Goal: Answer question/provide support: Share knowledge or assist other users

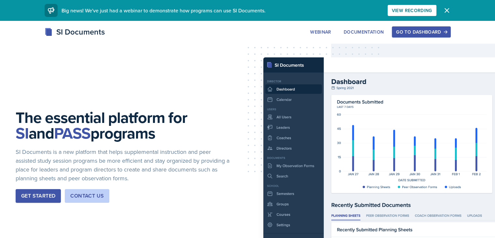
click at [443, 34] on div "Go to Dashboard" at bounding box center [421, 31] width 50 height 5
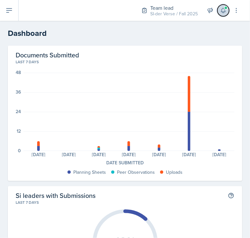
click at [223, 16] on button at bounding box center [223, 11] width 12 height 12
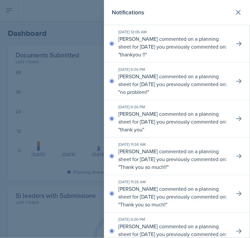
click at [89, 60] on div at bounding box center [125, 119] width 250 height 238
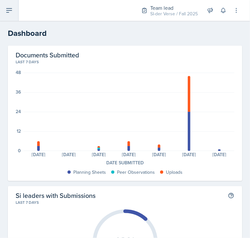
click at [7, 15] on button at bounding box center [9, 10] width 19 height 21
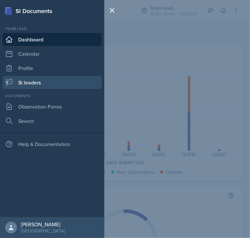
click at [39, 80] on link "Si leaders" at bounding box center [52, 82] width 99 height 13
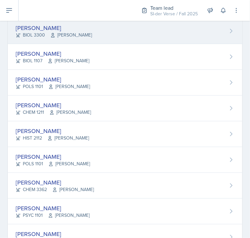
scroll to position [282, 0]
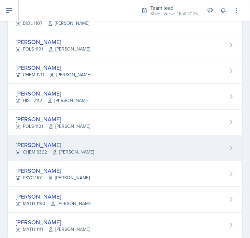
click at [57, 151] on icon at bounding box center [54, 152] width 5 height 5
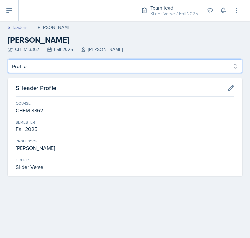
click at [37, 62] on select "Profile Planning Sheets Observation Forms Uploads" at bounding box center [125, 66] width 234 height 14
select select "Planning Sheets"
click at [8, 59] on select "Profile Planning Sheets Observation Forms Uploads" at bounding box center [125, 66] width 234 height 14
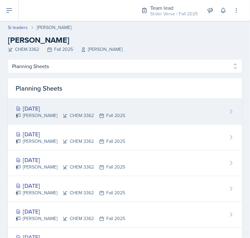
click at [61, 114] on div "[PERSON_NAME] CHEM 3362 Fall 2025" at bounding box center [70, 115] width 109 height 7
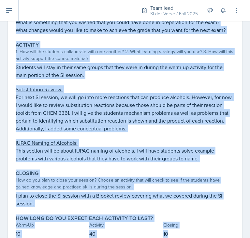
scroll to position [159, 0]
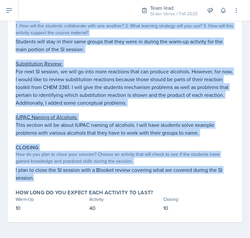
drag, startPoint x: 16, startPoint y: 94, endPoint x: 184, endPoint y: 174, distance: 186.7
click at [184, 174] on div "Warm-Up How do you plan to open your session? What icebreaker will you facilita…" at bounding box center [125, 76] width 219 height 292
copy div "Warm-Up How do you plan to open your session? What icebreaker will you facilita…"
click at [111, 92] on p "For next SI session, we will go into more reactions that can produce alcohols. …" at bounding box center [125, 86] width 219 height 39
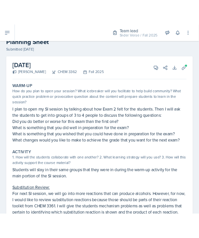
scroll to position [0, 0]
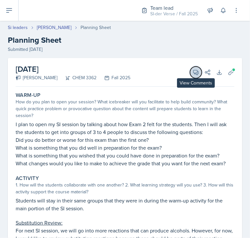
click at [193, 73] on icon at bounding box center [196, 72] width 7 height 7
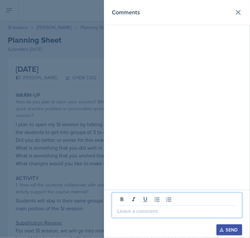
click at [153, 208] on p at bounding box center [176, 211] width 119 height 8
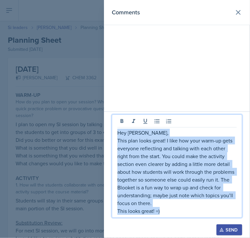
drag, startPoint x: 118, startPoint y: 134, endPoint x: 178, endPoint y: 209, distance: 96.4
click at [178, 209] on div "Hey [PERSON_NAME], This plan looks great! I like how your warm-up gets everyone…" at bounding box center [176, 172] width 119 height 86
copy div "Hey [PERSON_NAME], This plan looks great! I like how your warm-up gets everyone…"
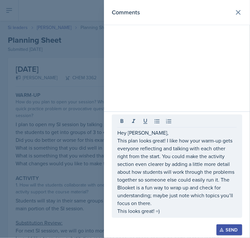
click at [18, 171] on div at bounding box center [125, 119] width 250 height 238
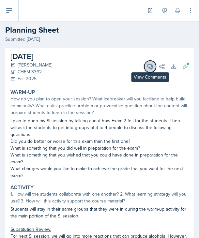
click at [148, 65] on icon at bounding box center [150, 66] width 5 height 5
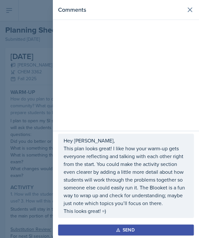
click at [117, 234] on button "Send" at bounding box center [126, 229] width 136 height 11
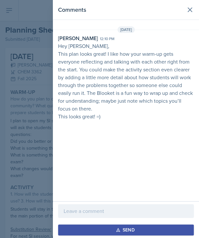
click at [4, 155] on div at bounding box center [99, 119] width 199 height 238
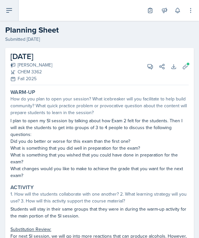
click at [14, 10] on button at bounding box center [9, 10] width 19 height 21
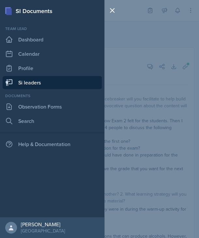
click at [39, 81] on link "Si leaders" at bounding box center [52, 82] width 99 height 13
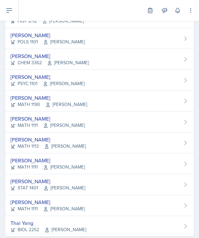
scroll to position [319, 0]
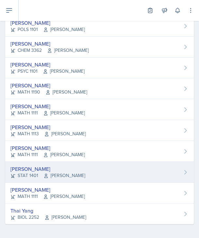
click at [37, 166] on div "[PERSON_NAME]" at bounding box center [47, 169] width 75 height 8
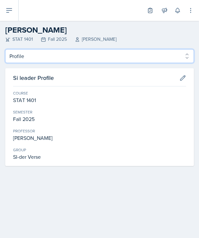
click at [31, 59] on select "Profile Planning Sheets Observation Forms Uploads" at bounding box center [99, 56] width 188 height 14
select select "Planning Sheets"
click at [5, 49] on select "Profile Planning Sheets Observation Forms Uploads" at bounding box center [99, 56] width 188 height 14
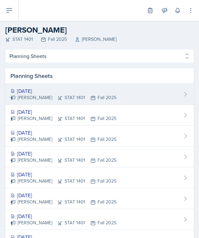
click at [30, 93] on div "[DATE]" at bounding box center [63, 91] width 106 height 8
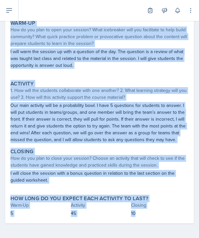
scroll to position [70, 0]
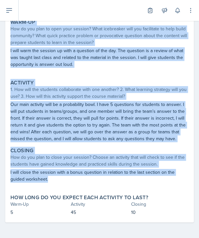
drag, startPoint x: 9, startPoint y: 92, endPoint x: 163, endPoint y: 184, distance: 179.0
click at [163, 184] on div "Warm-Up How do you plan to open your session? What icebreaker will you facilita…" at bounding box center [99, 120] width 178 height 205
copy div "Lore-Ip Dol si ame cons ad elit sedd eiusmod? Temp incididunt utla etd magnaali…"
click at [75, 96] on div "1. How will the students collaborate with one another? 2. What learning strateg…" at bounding box center [99, 93] width 178 height 14
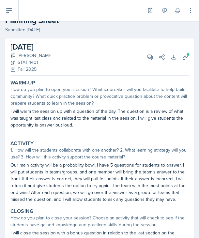
scroll to position [0, 0]
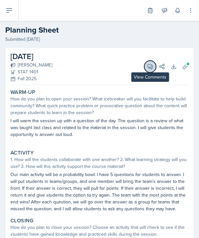
click at [147, 65] on icon at bounding box center [150, 66] width 7 height 7
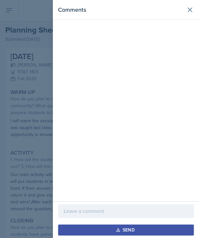
click at [84, 210] on p at bounding box center [126, 211] width 124 height 8
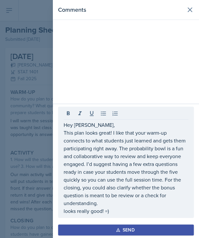
drag, startPoint x: 63, startPoint y: 127, endPoint x: 122, endPoint y: 148, distance: 63.0
click at [122, 148] on div "Hey [PERSON_NAME], This plan looks great! I like that your warm-up connects to …" at bounding box center [126, 162] width 136 height 111
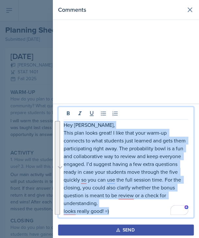
drag, startPoint x: 64, startPoint y: 124, endPoint x: 112, endPoint y: 211, distance: 99.3
click at [112, 211] on div "Hey [PERSON_NAME], This plan looks great! I like that your warm-up connects to …" at bounding box center [126, 168] width 124 height 94
copy div "Hey [PERSON_NAME], This plan looks great! I like that your warm-up connects to …"
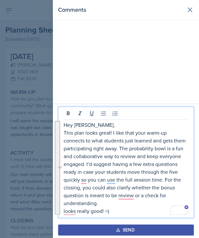
click at [64, 76] on div "Comments" at bounding box center [126, 52] width 146 height 104
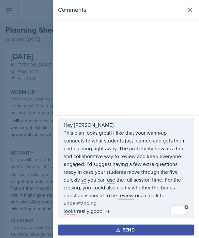
drag, startPoint x: 63, startPoint y: 124, endPoint x: 118, endPoint y: 158, distance: 64.6
click at [118, 158] on div "Hey [PERSON_NAME], This plan looks great! I like that your warm-up connects to …" at bounding box center [126, 168] width 136 height 100
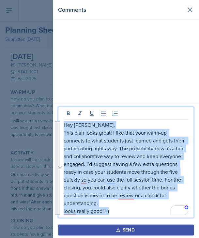
copy div "Hey [PERSON_NAME], This plan looks great! I like that your warm-up connects to …"
click at [100, 176] on p "This plan looks great! I like that your warm-up connects to what students just …" at bounding box center [126, 168] width 124 height 78
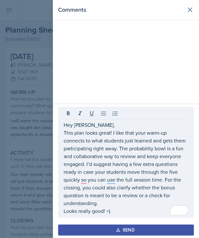
drag, startPoint x: 63, startPoint y: 127, endPoint x: 104, endPoint y: 175, distance: 63.3
click at [104, 175] on div "Hey [PERSON_NAME], This plan looks great! I like that your warm-up connects to …" at bounding box center [126, 162] width 136 height 111
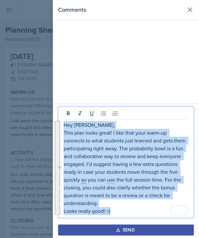
drag, startPoint x: 64, startPoint y: 125, endPoint x: 120, endPoint y: 215, distance: 105.9
click at [120, 215] on div "Hey [PERSON_NAME], This plan looks great! I like that your warm-up connects to …" at bounding box center [126, 162] width 136 height 111
copy div "Hey [PERSON_NAME], This plan looks great! I like that your warm-up connects to …"
click at [118, 183] on p "This plan looks great! I like that your warm-up connects to what students just …" at bounding box center [126, 168] width 124 height 78
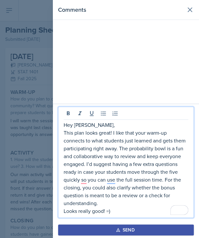
click at [115, 228] on button "Send" at bounding box center [126, 229] width 136 height 11
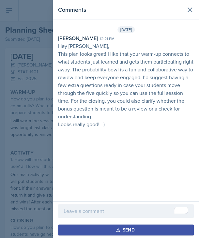
click at [9, 150] on div at bounding box center [99, 119] width 199 height 238
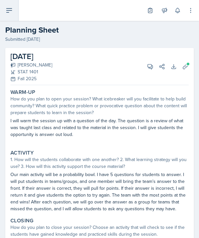
click at [6, 17] on button at bounding box center [9, 10] width 19 height 21
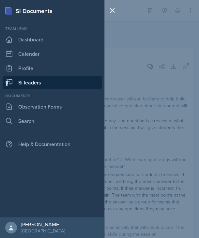
click at [22, 81] on link "Si leaders" at bounding box center [52, 82] width 99 height 13
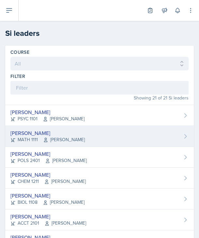
click at [75, 136] on div "[PERSON_NAME] MATH 1111 [PERSON_NAME]" at bounding box center [99, 136] width 188 height 21
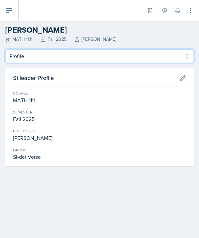
click at [45, 58] on select "Profile Planning Sheets Observation Forms Uploads" at bounding box center [99, 56] width 188 height 14
select select "Planning Sheets"
click at [5, 49] on select "Profile Planning Sheets Observation Forms Uploads" at bounding box center [99, 56] width 188 height 14
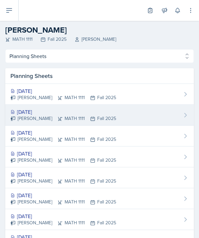
click at [36, 116] on div "[PERSON_NAME] MATH 1111 Fall 2025" at bounding box center [63, 118] width 106 height 7
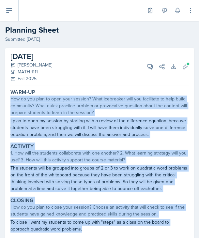
drag, startPoint x: 9, startPoint y: 98, endPoint x: 120, endPoint y: 227, distance: 170.7
click at [120, 227] on div "Warm-Up How do you plan to open your session? What icebreaker will you facilita…" at bounding box center [99, 177] width 178 height 178
copy div "How do you plan to open your session? What icebreaker will you facilitate to he…"
click at [31, 136] on p "I plan to open my session by starting with a review of the difference equation,…" at bounding box center [99, 127] width 178 height 21
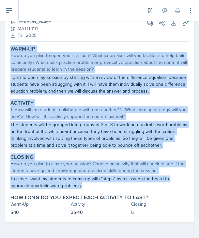
drag, startPoint x: 9, startPoint y: 91, endPoint x: 116, endPoint y: 184, distance: 141.7
click at [116, 184] on div "Warm-Up How do you plan to open your session? What icebreaker will you facilita…" at bounding box center [99, 133] width 178 height 178
copy div "Warm-Up How do you plan to open your session? What icebreaker will you facilita…"
click at [43, 125] on p "The students will be grouped into groups of 2 or 3 to work on quadratic word pr…" at bounding box center [99, 134] width 178 height 27
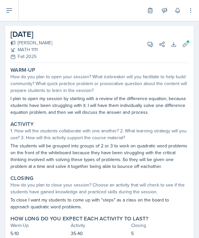
scroll to position [22, 0]
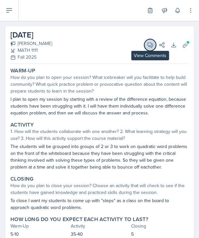
click at [147, 43] on icon at bounding box center [150, 45] width 7 height 7
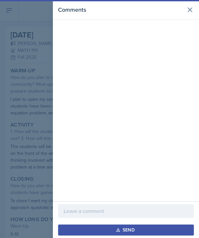
click at [98, 212] on p at bounding box center [126, 211] width 124 height 8
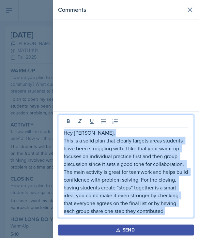
drag, startPoint x: 63, startPoint y: 135, endPoint x: 181, endPoint y: 211, distance: 140.6
click at [181, 211] on div "Hey [PERSON_NAME], This is a solid plan that clearly targets areas students hav…" at bounding box center [126, 172] width 124 height 86
copy div "Hey [PERSON_NAME], This is a solid plan that clearly targets areas students hav…"
click at [181, 211] on p "This is a solid plan that clearly targets areas students have been struggling w…" at bounding box center [126, 175] width 124 height 78
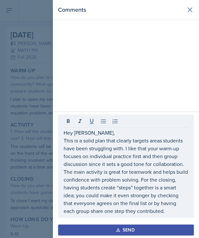
click at [149, 230] on button "Send" at bounding box center [126, 229] width 136 height 11
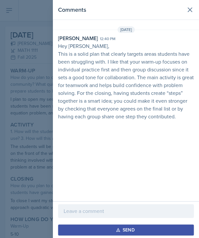
click at [26, 123] on div at bounding box center [99, 119] width 199 height 238
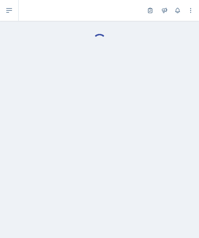
select select "Planning Sheets"
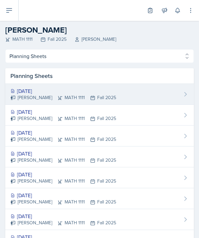
click at [56, 96] on div "[PERSON_NAME] MATH 1111 Fall 2025" at bounding box center [63, 97] width 106 height 7
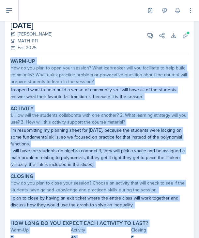
scroll to position [38, 0]
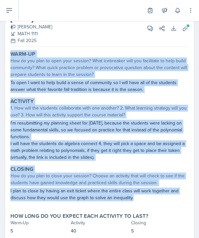
drag, startPoint x: 10, startPoint y: 92, endPoint x: 143, endPoint y: 204, distance: 173.4
click at [143, 204] on div "Warm-Up How do you plan to open your session? What icebreaker will you facilita…" at bounding box center [99, 145] width 178 height 191
copy div "Warm-Up How do you plan to open your session? What icebreaker will you facilita…"
click at [122, 65] on div "How do you plan to open your session? What icebreaker will you facilitate to he…" at bounding box center [99, 67] width 178 height 21
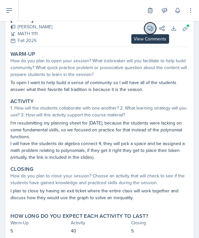
click at [147, 29] on icon at bounding box center [150, 28] width 7 height 7
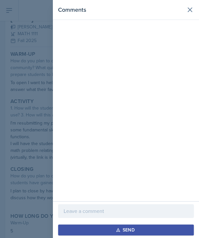
click at [120, 168] on div "Comments" at bounding box center [126, 100] width 146 height 201
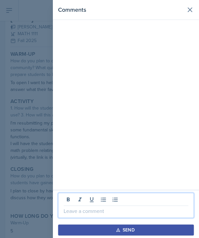
click at [88, 212] on p at bounding box center [126, 211] width 124 height 8
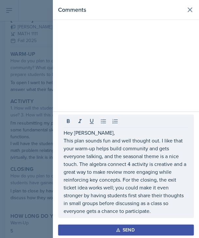
click at [127, 228] on div "Send" at bounding box center [125, 229] width 17 height 5
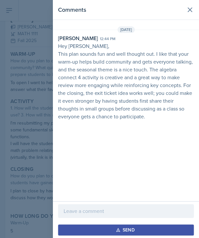
click at [36, 99] on div at bounding box center [99, 119] width 199 height 238
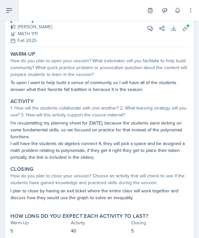
click at [12, 8] on icon at bounding box center [9, 11] width 8 height 8
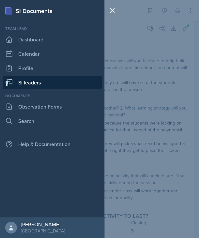
click at [138, 84] on div "SI Documents Team lead Dashboard Calendar Profile Si leaders Documents Observat…" at bounding box center [99, 119] width 199 height 238
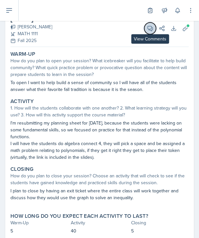
click at [151, 27] on span at bounding box center [152, 25] width 3 height 3
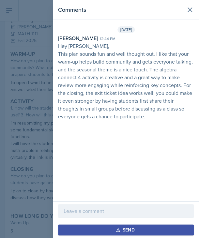
click at [60, 46] on p "Hey [PERSON_NAME]," at bounding box center [126, 46] width 136 height 8
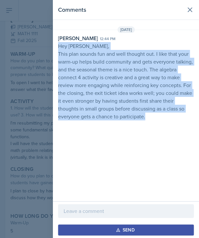
drag, startPoint x: 57, startPoint y: 46, endPoint x: 152, endPoint y: 119, distance: 119.4
click at [152, 119] on div "[PERSON_NAME] 12:44 pm Hey [PERSON_NAME], This plan sounds fun and well thought…" at bounding box center [126, 77] width 146 height 86
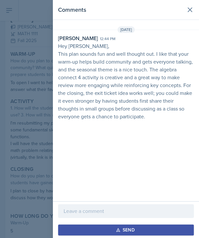
click at [38, 107] on div at bounding box center [99, 119] width 199 height 238
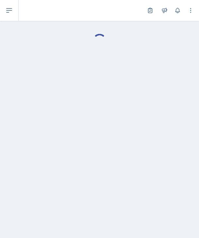
select select "Planning Sheets"
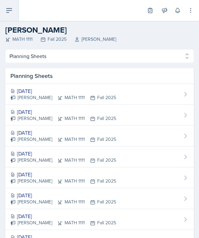
click at [13, 10] on icon at bounding box center [9, 11] width 8 height 8
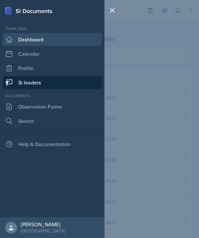
click at [21, 38] on link "Dashboard" at bounding box center [52, 39] width 99 height 13
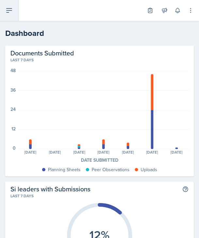
click at [11, 12] on icon at bounding box center [9, 11] width 8 height 8
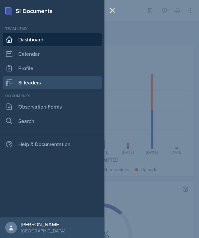
click at [30, 84] on link "Si leaders" at bounding box center [52, 82] width 99 height 13
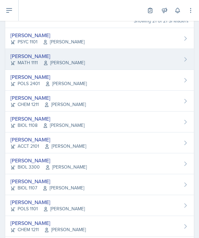
scroll to position [79, 0]
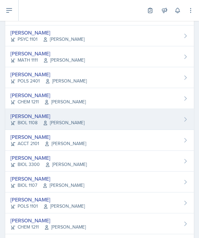
click at [44, 121] on icon at bounding box center [45, 123] width 3 height 4
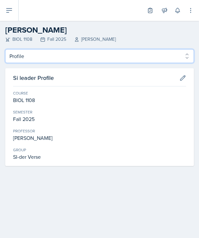
click at [33, 59] on select "Profile Planning Sheets Observation Forms Uploads" at bounding box center [99, 56] width 188 height 14
select select "Planning Sheets"
click at [5, 49] on select "Profile Planning Sheets Observation Forms Uploads" at bounding box center [99, 56] width 188 height 14
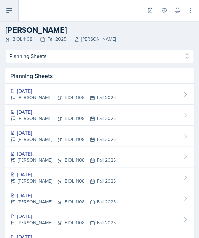
click at [11, 12] on icon at bounding box center [9, 11] width 8 height 8
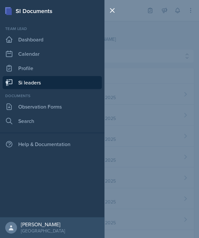
click at [22, 80] on link "Si leaders" at bounding box center [52, 82] width 99 height 13
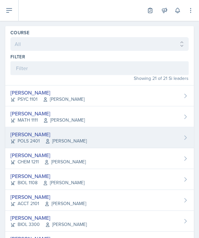
scroll to position [21, 0]
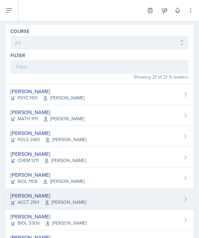
click at [35, 201] on div "ACCT 2101 [PERSON_NAME]" at bounding box center [48, 202] width 76 height 7
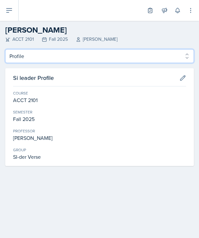
click at [27, 54] on select "Profile Planning Sheets Observation Forms Uploads" at bounding box center [99, 56] width 188 height 14
click at [5, 49] on select "Profile Planning Sheets Observation Forms Uploads" at bounding box center [99, 56] width 188 height 14
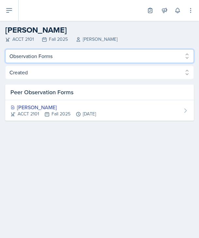
click at [22, 58] on select "Profile Planning Sheets Observation Forms Uploads" at bounding box center [99, 56] width 188 height 14
select select "Planning Sheets"
click at [5, 49] on select "Profile Planning Sheets Observation Forms Uploads" at bounding box center [99, 56] width 188 height 14
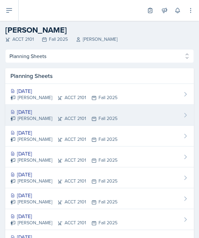
click at [33, 110] on div "[DATE]" at bounding box center [63, 112] width 107 height 8
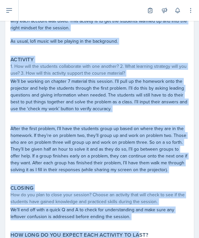
scroll to position [125, 0]
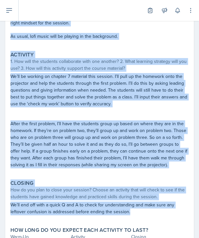
drag, startPoint x: 8, startPoint y: 92, endPoint x: 146, endPoint y: 211, distance: 182.9
click at [146, 211] on div "Warm-Up How do you plan to open your session? What icebreaker will you facilita…" at bounding box center [99, 109] width 178 height 292
click at [127, 94] on p "We’ll be working on chapter 7 material this session. I’ll pull up the homework …" at bounding box center [99, 90] width 178 height 34
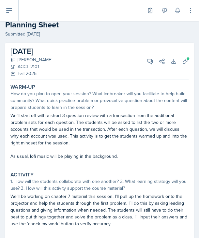
scroll to position [3, 0]
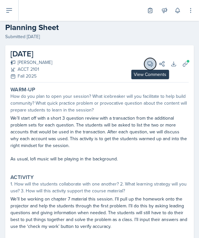
click at [148, 65] on icon at bounding box center [150, 64] width 5 height 5
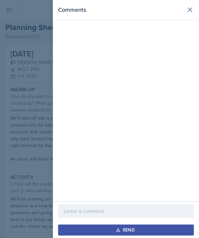
click at [113, 210] on p at bounding box center [126, 211] width 124 height 8
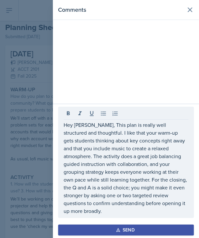
click at [126, 231] on div "Send" at bounding box center [125, 229] width 17 height 5
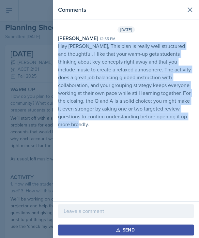
drag, startPoint x: 59, startPoint y: 47, endPoint x: 180, endPoint y: 117, distance: 140.4
click at [180, 117] on p "Hey [PERSON_NAME], This plan is really well structured and thoughtful. I like t…" at bounding box center [126, 85] width 136 height 86
click at [72, 135] on div "Comments [DATE] [PERSON_NAME] 12:55 pm Hey [PERSON_NAME], This plan is really w…" at bounding box center [126, 100] width 146 height 201
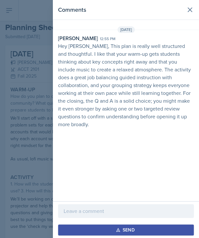
click at [28, 120] on div at bounding box center [99, 119] width 199 height 238
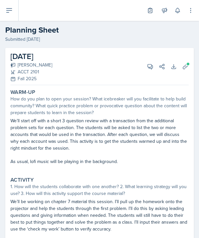
select select "Planning Sheets"
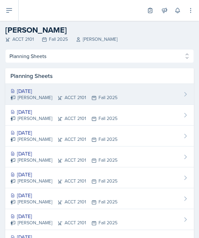
click at [37, 98] on div "[PERSON_NAME] ACCT 2101 Fall 2025" at bounding box center [63, 97] width 107 height 7
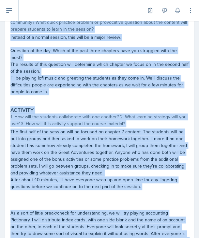
scroll to position [173, 0]
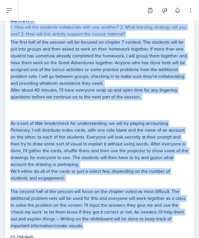
drag, startPoint x: 9, startPoint y: 91, endPoint x: 172, endPoint y: 225, distance: 210.9
click at [172, 225] on div "Warm-Up How do you plan to open your session? What icebreaker will you facilita…" at bounding box center [99, 109] width 178 height 388
click at [76, 157] on p "As a sort of little break/check for understanding, we will try playing accounti…" at bounding box center [99, 144] width 178 height 48
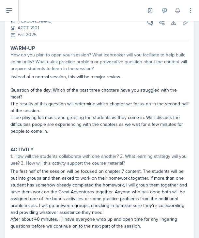
scroll to position [0, 0]
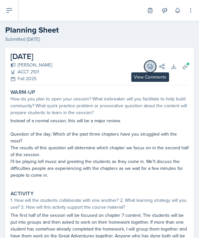
click at [144, 67] on button "View Comments" at bounding box center [150, 67] width 12 height 12
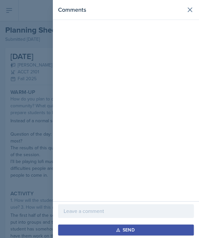
click at [105, 207] on p at bounding box center [126, 211] width 124 height 8
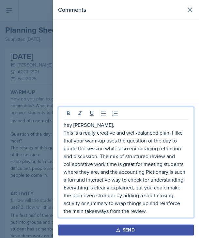
click at [85, 233] on button "Send" at bounding box center [126, 229] width 136 height 11
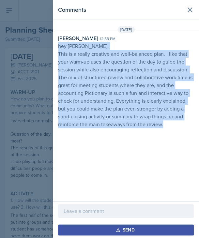
drag, startPoint x: 58, startPoint y: 46, endPoint x: 176, endPoint y: 125, distance: 142.9
click at [176, 125] on p "hey [PERSON_NAME], This is a really creative and well-balanced plan. I like tha…" at bounding box center [126, 85] width 136 height 86
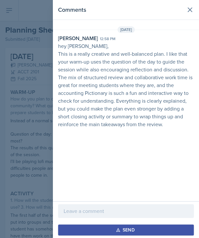
click at [40, 119] on div at bounding box center [99, 119] width 199 height 238
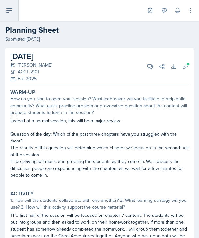
click at [7, 11] on icon at bounding box center [9, 11] width 8 height 8
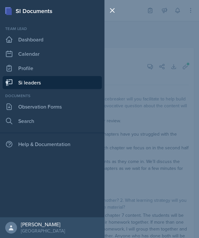
click at [28, 85] on link "Si leaders" at bounding box center [52, 82] width 99 height 13
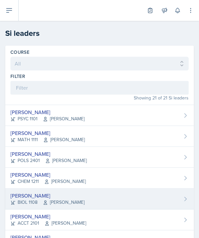
scroll to position [36, 0]
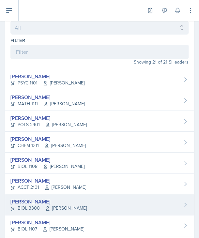
click at [66, 196] on div "[PERSON_NAME] BIOL 3300 [PERSON_NAME]" at bounding box center [99, 204] width 188 height 21
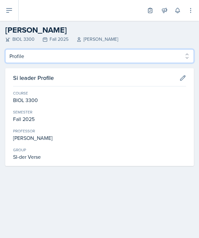
click at [41, 61] on select "Profile Planning Sheets Observation Forms Uploads" at bounding box center [99, 56] width 188 height 14
select select "Planning Sheets"
click at [5, 49] on select "Profile Planning Sheets Observation Forms Uploads" at bounding box center [99, 56] width 188 height 14
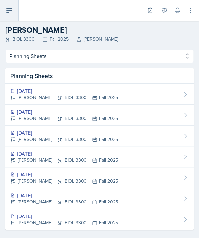
click at [14, 17] on button at bounding box center [9, 10] width 19 height 21
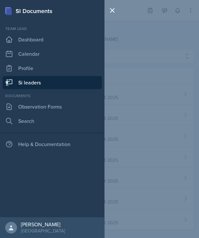
click at [25, 80] on link "Si leaders" at bounding box center [52, 82] width 99 height 13
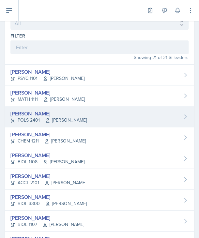
scroll to position [102, 0]
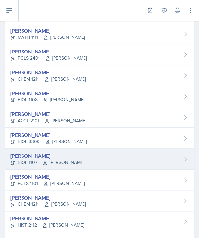
click at [39, 154] on div "[PERSON_NAME]" at bounding box center [47, 156] width 74 height 8
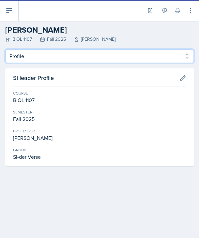
click at [29, 60] on select "Profile Planning Sheets Observation Forms Uploads" at bounding box center [99, 56] width 188 height 14
select select "Planning Sheets"
click at [5, 49] on select "Profile Planning Sheets Observation Forms Uploads" at bounding box center [99, 56] width 188 height 14
